Goal: Transaction & Acquisition: Book appointment/travel/reservation

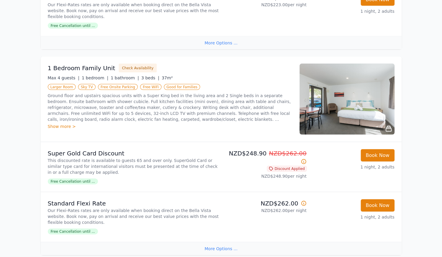
scroll to position [662, 0]
click at [343, 105] on img at bounding box center [346, 99] width 95 height 71
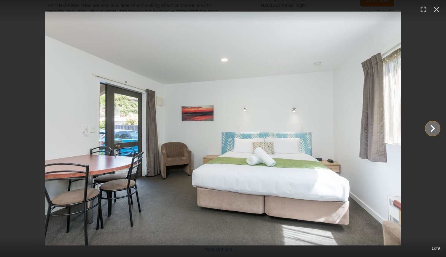
click at [429, 133] on icon "Show slide 2 of 9" at bounding box center [433, 129] width 14 height 14
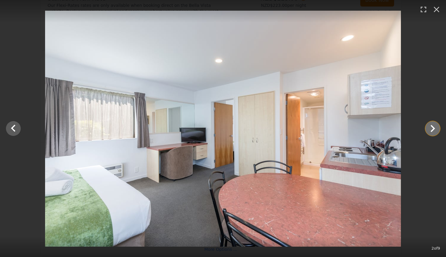
click at [429, 133] on icon "Show slide 3 of 9" at bounding box center [433, 129] width 14 height 14
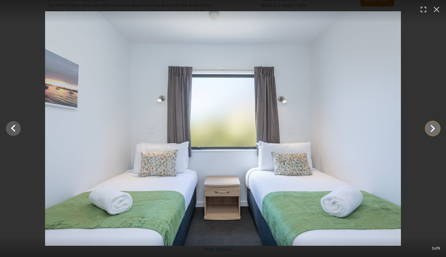
click at [429, 133] on icon "Show slide 4 of 9" at bounding box center [433, 129] width 14 height 14
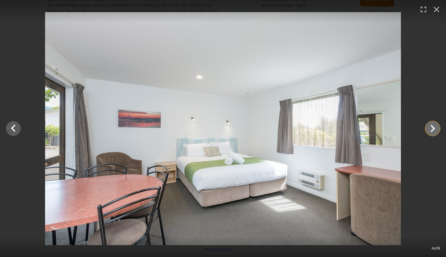
click at [429, 133] on icon "Show slide 5 of 9" at bounding box center [433, 129] width 14 height 14
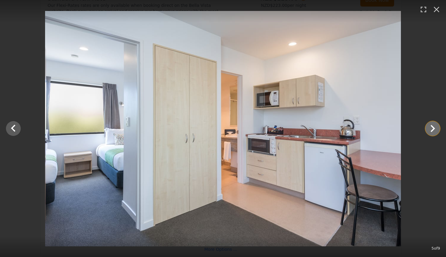
click at [429, 133] on icon "Show slide 6 of 9" at bounding box center [433, 129] width 14 height 14
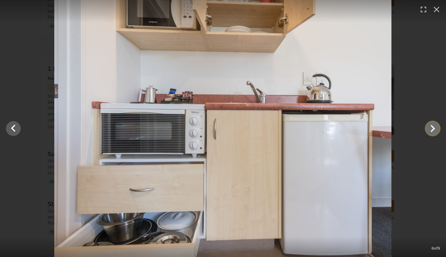
click at [429, 133] on icon "Show slide 7 of 9" at bounding box center [433, 129] width 14 height 14
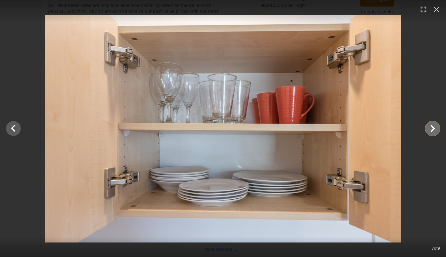
click at [429, 133] on icon "Show slide 8 of 9" at bounding box center [433, 129] width 14 height 14
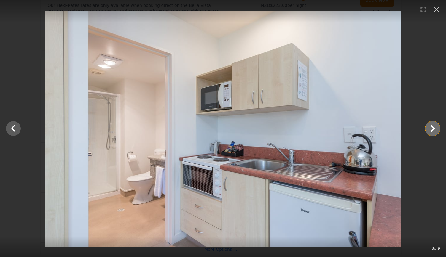
click at [429, 133] on icon "Show slide 9 of 9" at bounding box center [433, 129] width 14 height 14
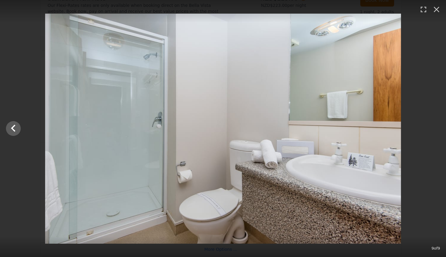
click at [429, 133] on div at bounding box center [223, 129] width 446 height 230
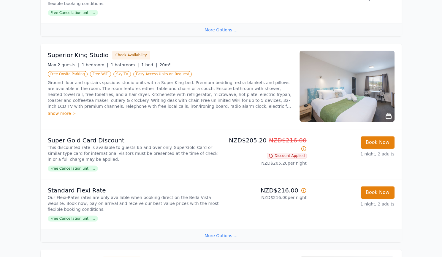
scroll to position [253, 0]
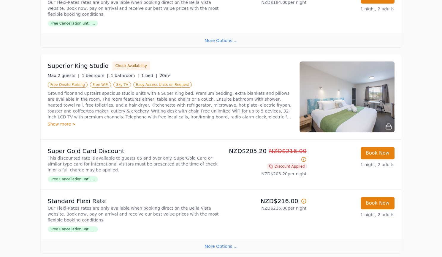
click at [376, 89] on img at bounding box center [346, 96] width 95 height 71
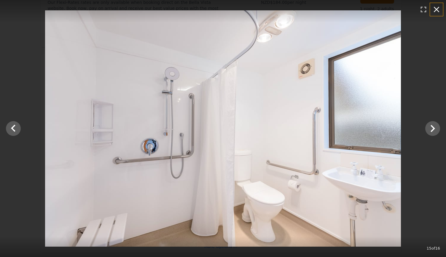
click at [436, 11] on icon "button" at bounding box center [436, 9] width 9 height 9
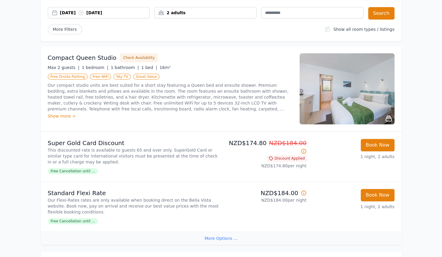
scroll to position [55, 0]
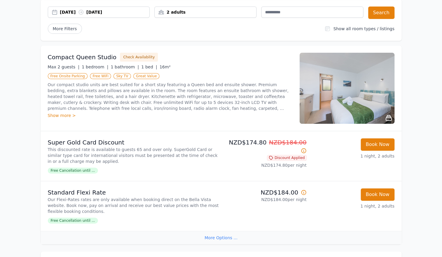
click at [361, 83] on img at bounding box center [346, 88] width 95 height 71
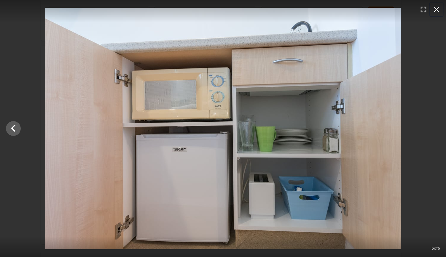
click at [438, 10] on icon "button" at bounding box center [436, 9] width 9 height 9
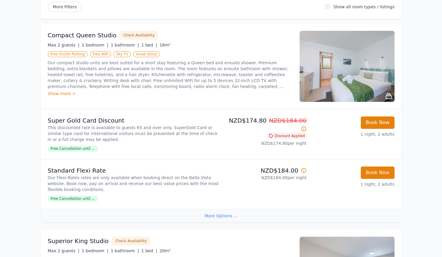
scroll to position [0, 0]
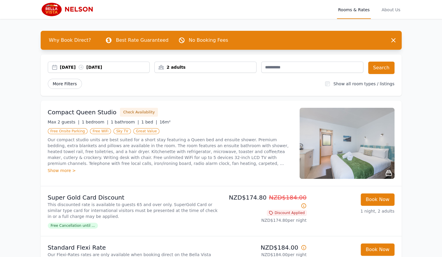
click at [66, 85] on span "More Filters" at bounding box center [65, 84] width 34 height 10
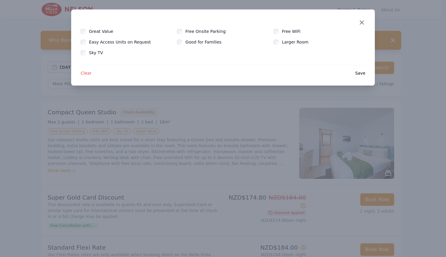
click at [361, 26] on icon "button" at bounding box center [361, 22] width 7 height 7
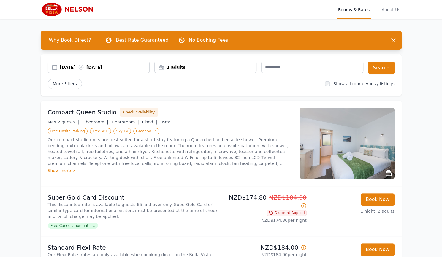
click at [224, 66] on div "2 adults" at bounding box center [205, 67] width 101 height 6
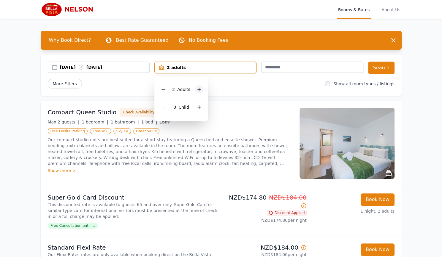
click at [198, 89] on icon at bounding box center [199, 89] width 3 height 3
click at [197, 89] on icon at bounding box center [199, 89] width 5 height 5
click at [165, 89] on icon at bounding box center [163, 89] width 5 height 5
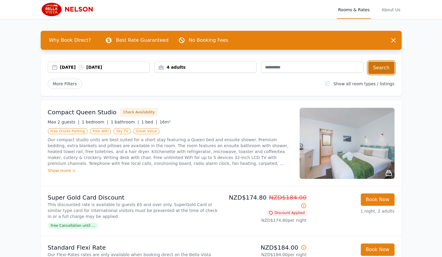
click at [379, 66] on button "Search" at bounding box center [381, 68] width 26 height 12
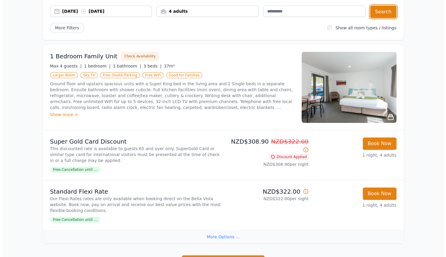
scroll to position [56, 0]
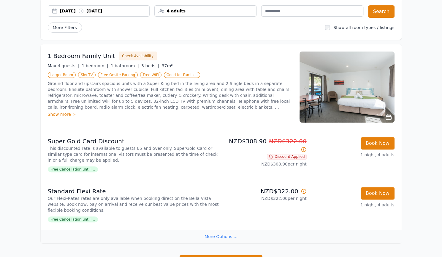
click at [346, 106] on img at bounding box center [346, 87] width 95 height 71
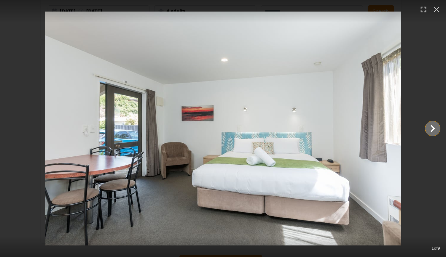
click at [431, 130] on icon "Show slide 2 of 9" at bounding box center [433, 129] width 14 height 14
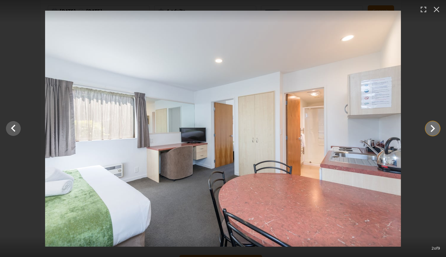
click at [431, 130] on icon "Show slide 3 of 9" at bounding box center [433, 129] width 14 height 14
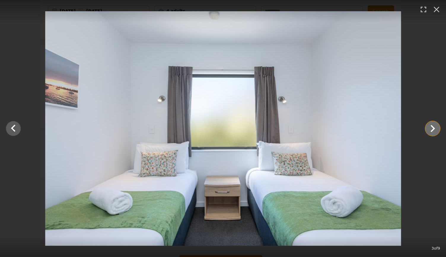
click at [431, 130] on icon "Show slide 4 of 9" at bounding box center [433, 129] width 14 height 14
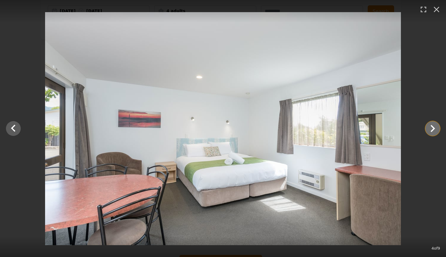
click at [431, 130] on icon "Show slide 5 of 9" at bounding box center [433, 129] width 14 height 14
